Goal: Navigation & Orientation: Find specific page/section

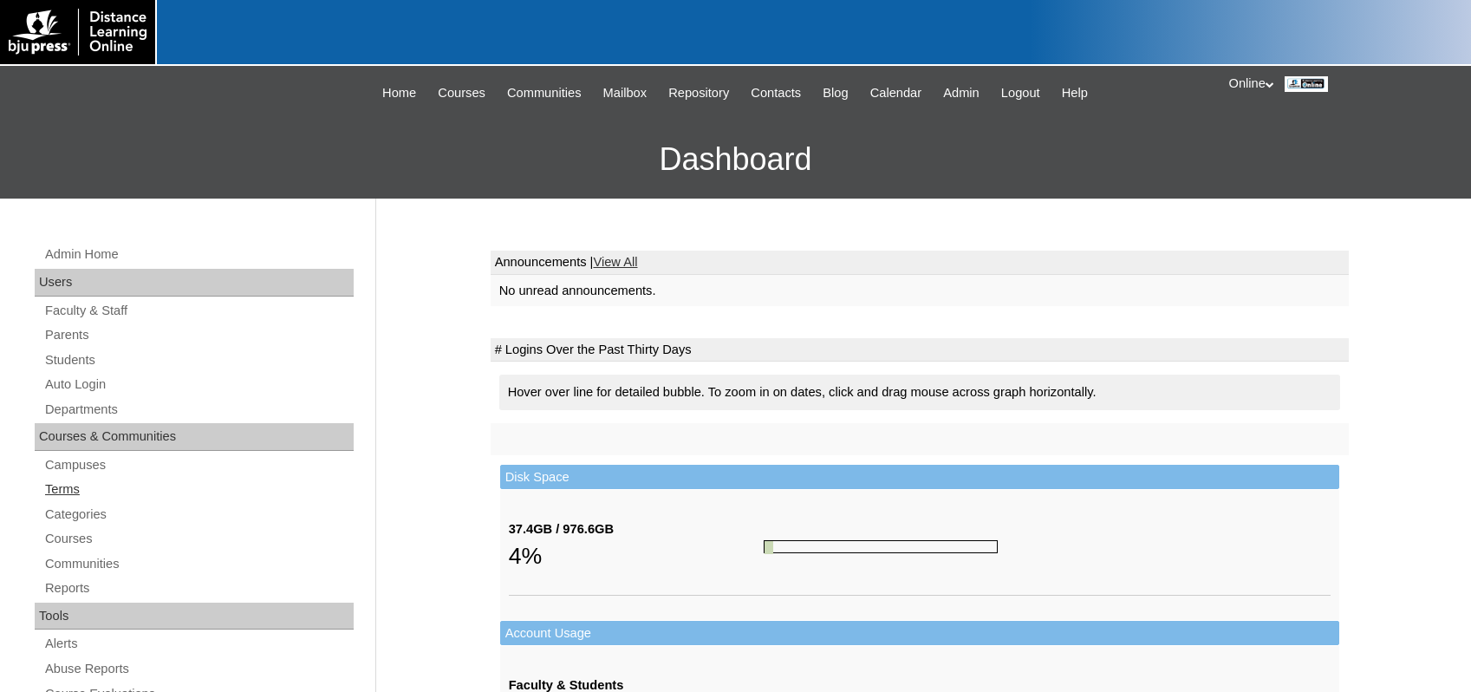
click at [88, 490] on link "Terms" at bounding box center [198, 490] width 310 height 22
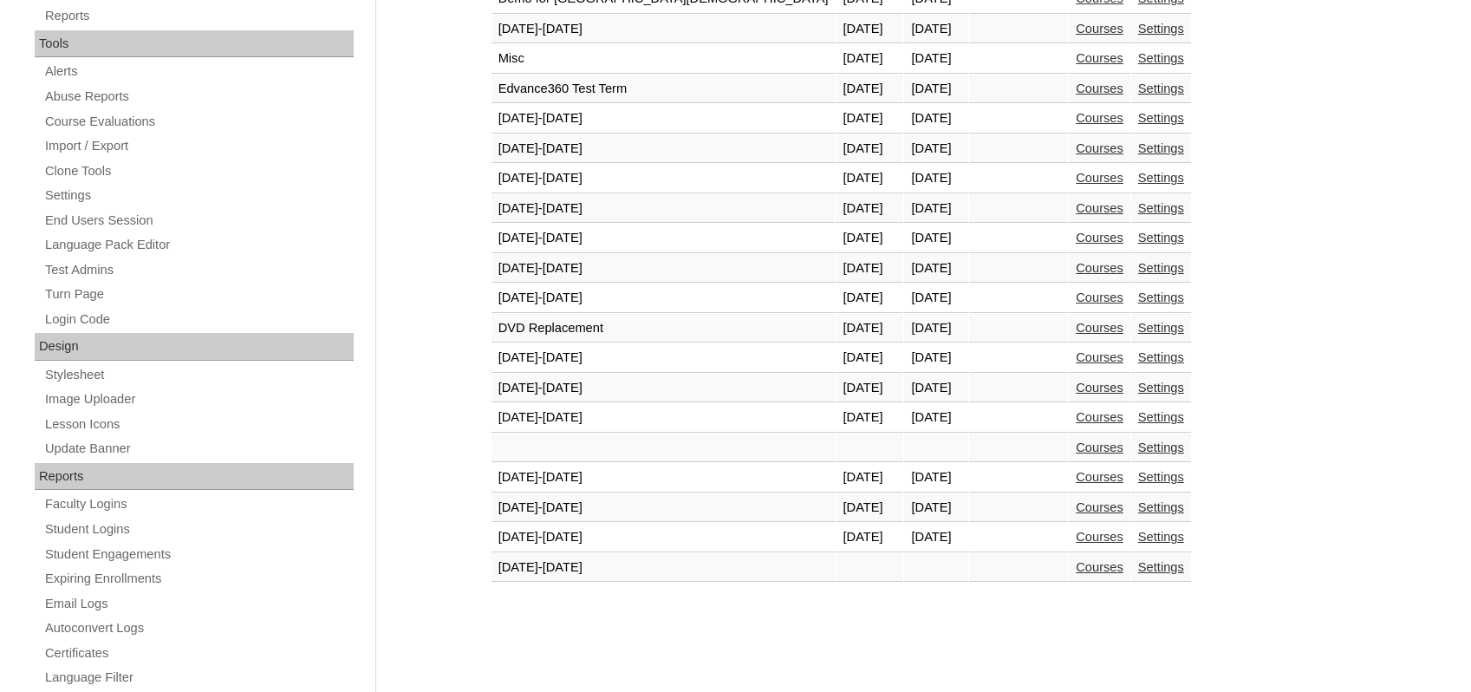
scroll to position [607, 0]
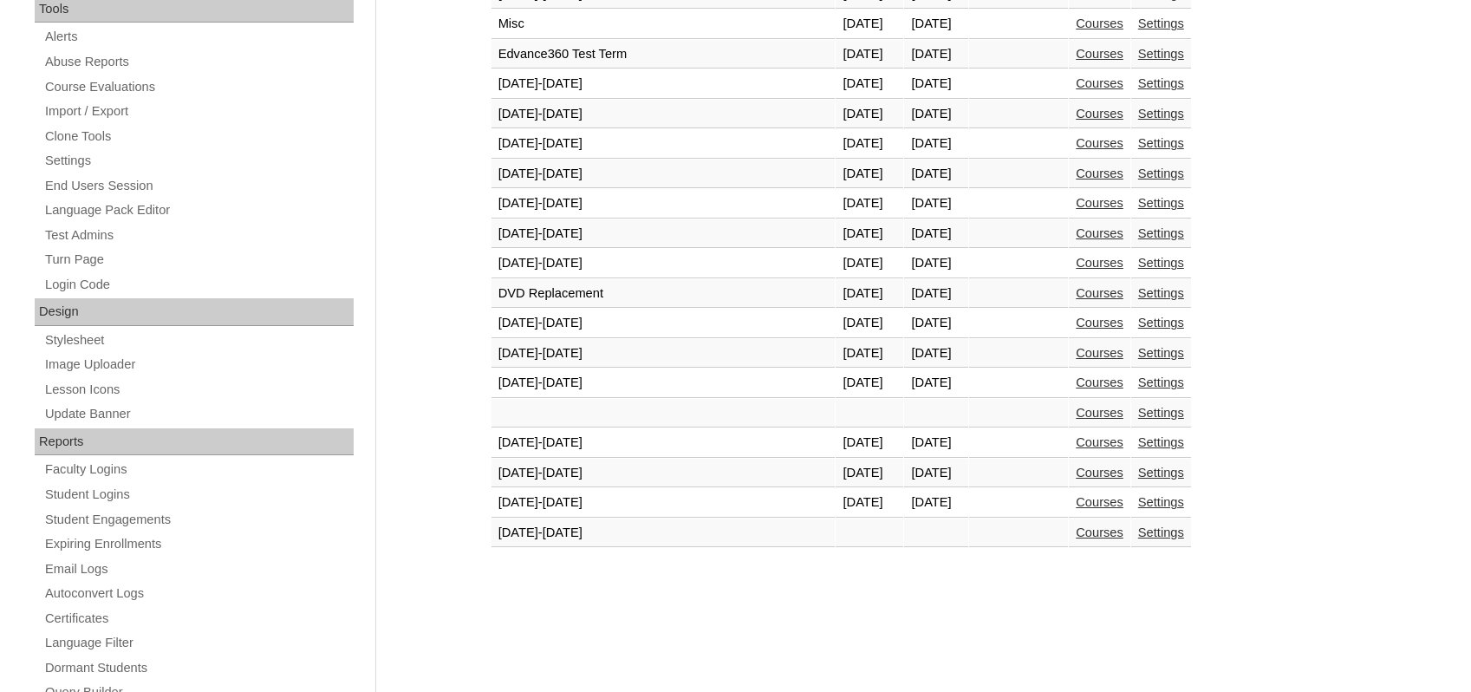
click at [1076, 505] on link "Courses" at bounding box center [1100, 502] width 48 height 14
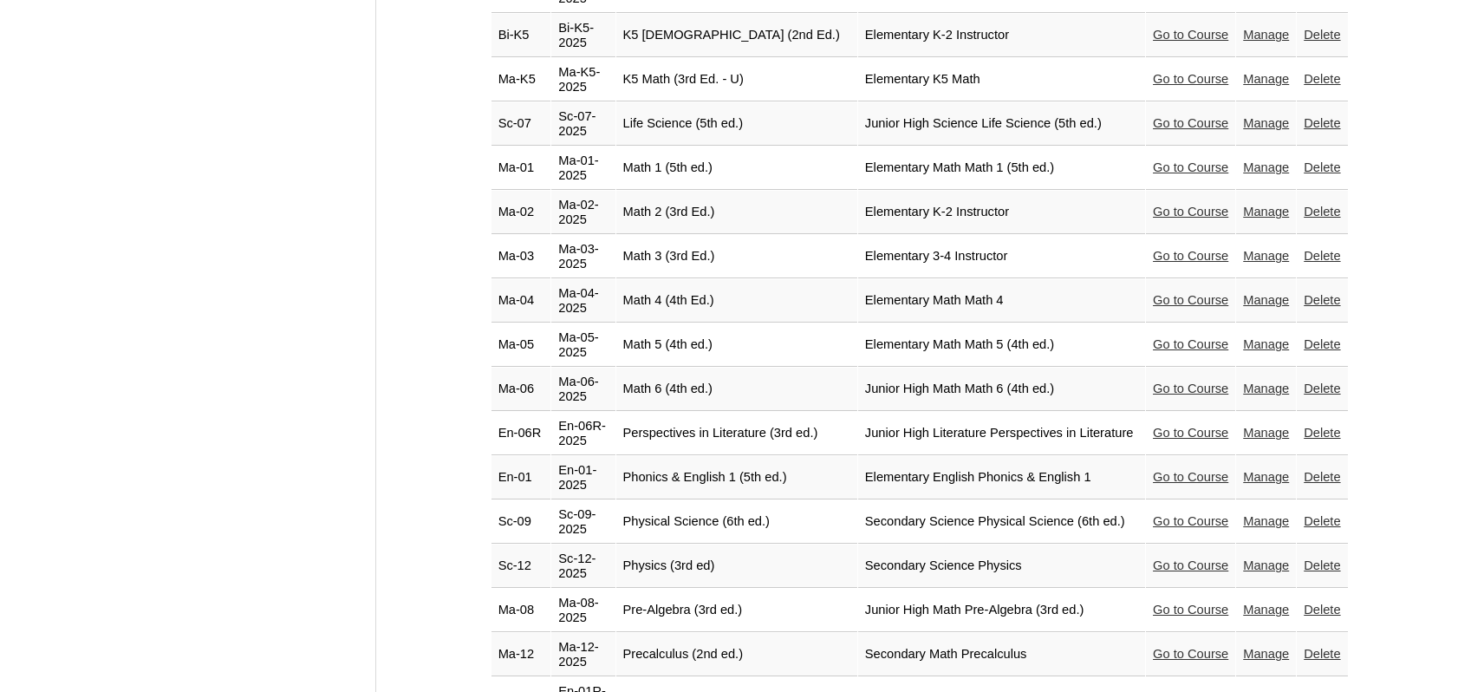
scroll to position [2980, 0]
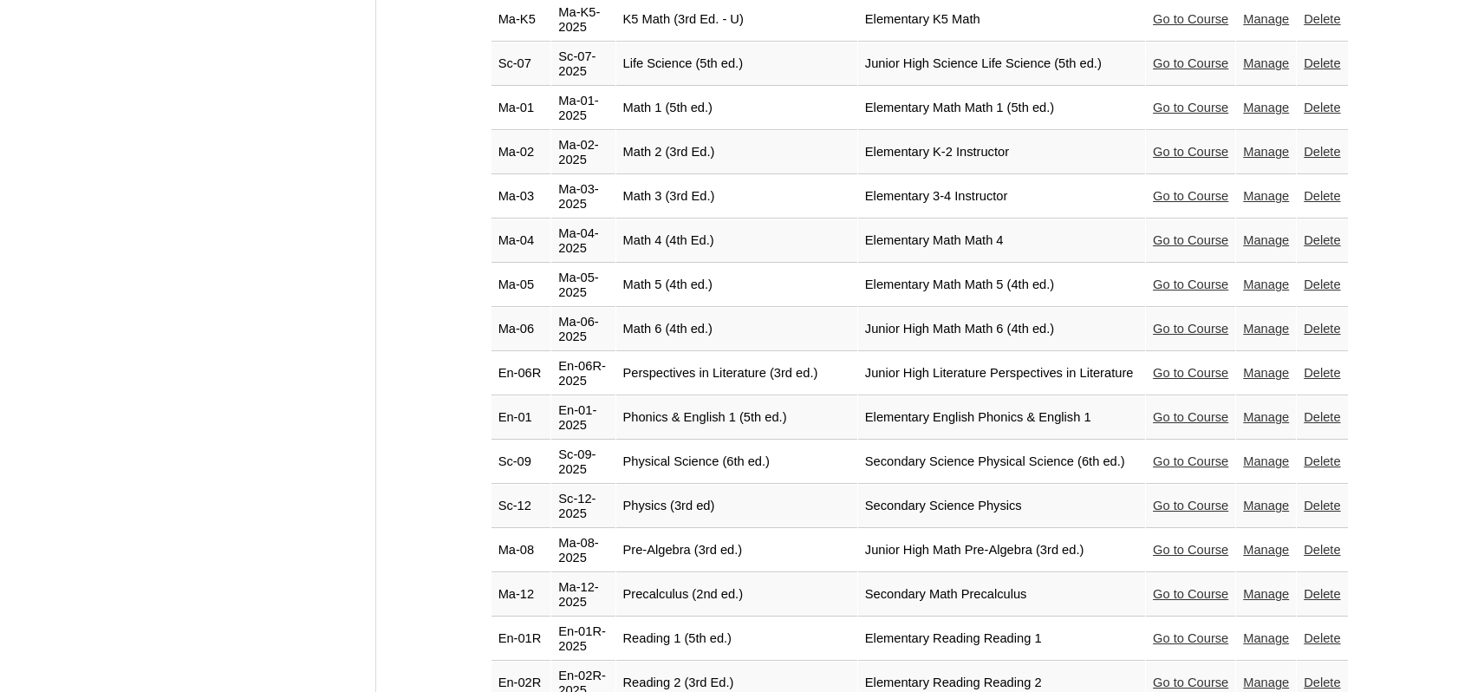
click at [1161, 498] on link "Go to Course" at bounding box center [1190, 505] width 75 height 14
